Goal: Task Accomplishment & Management: Manage account settings

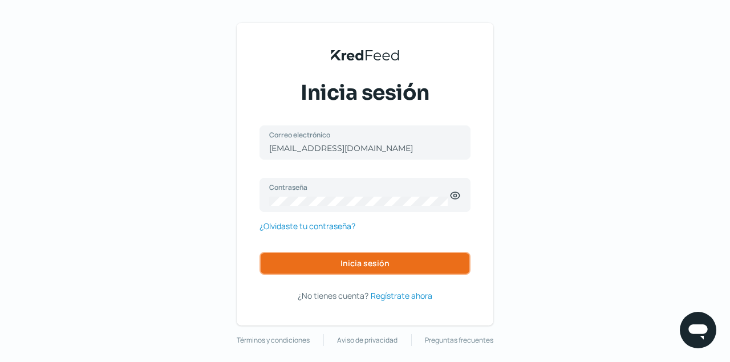
click at [354, 261] on span "Inicia sesión" at bounding box center [365, 264] width 49 height 8
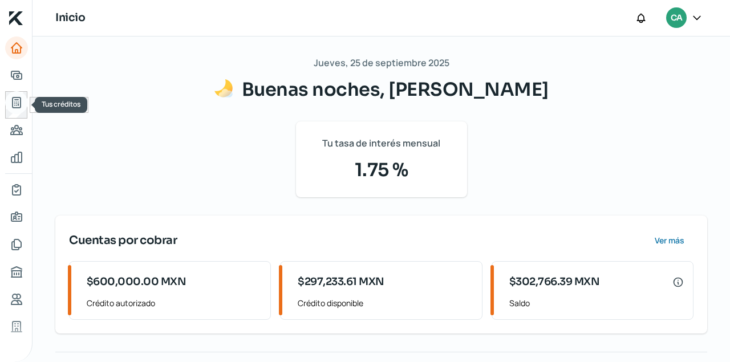
click at [19, 101] on icon "Tus créditos" at bounding box center [17, 103] width 14 height 14
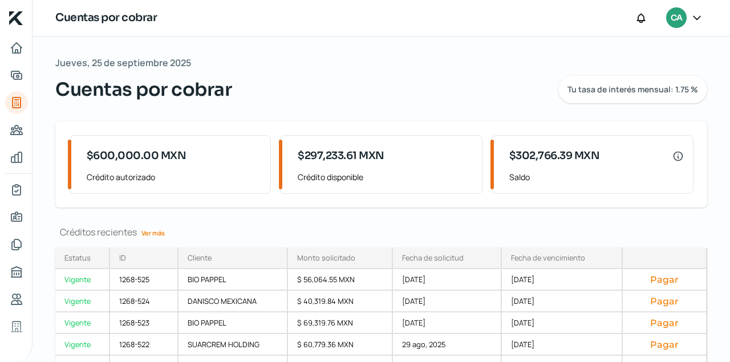
click at [155, 232] on link "Ver más" at bounding box center [153, 233] width 33 height 18
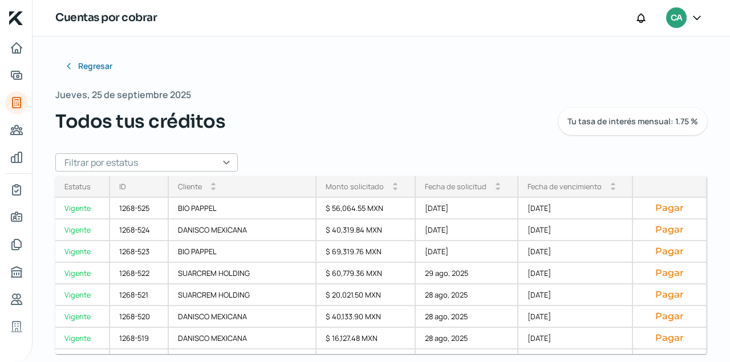
click at [223, 160] on input "text" at bounding box center [146, 162] width 183 height 18
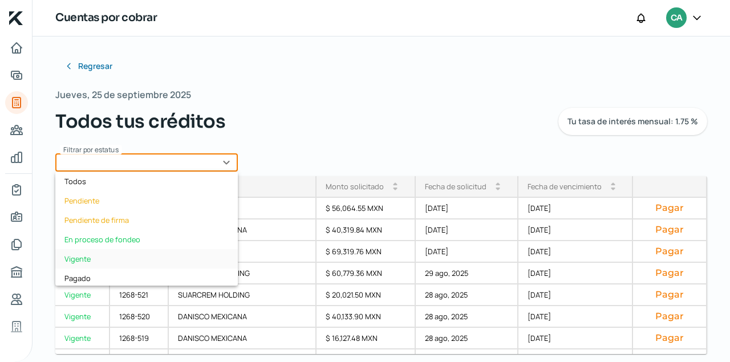
click at [67, 256] on div "Vigente" at bounding box center [146, 258] width 183 height 19
type input "Vigente"
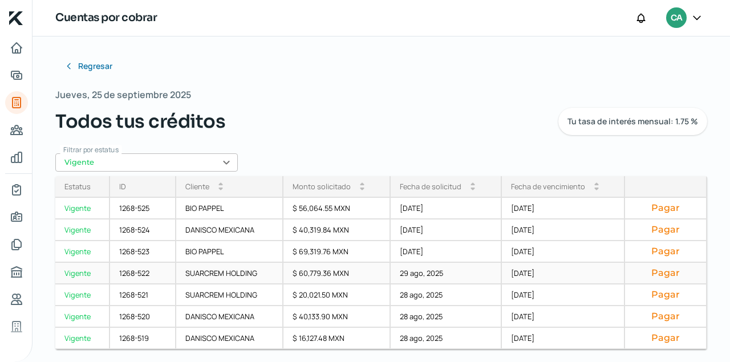
scroll to position [5, 0]
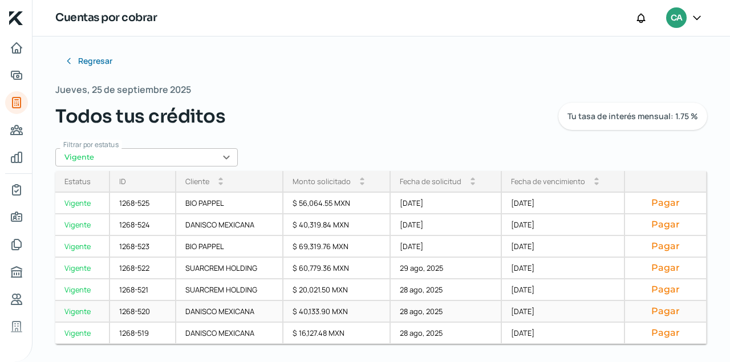
click at [670, 314] on button "Pagar" at bounding box center [665, 311] width 63 height 11
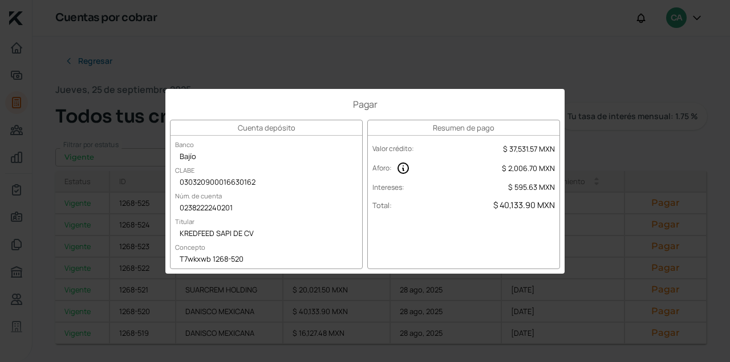
click at [546, 55] on div "Pagar Cuenta depósito Banco Bajío [PERSON_NAME] 030320900016630162 Núm. de cuen…" at bounding box center [365, 181] width 730 height 362
